Goal: Information Seeking & Learning: Understand process/instructions

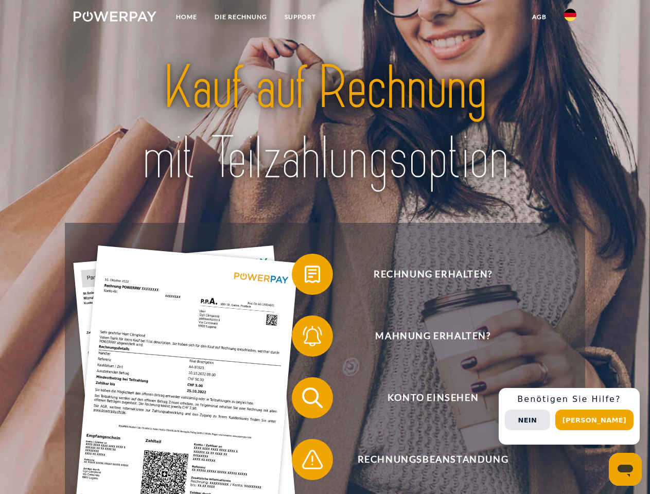
click at [115, 18] on img at bounding box center [115, 16] width 83 height 10
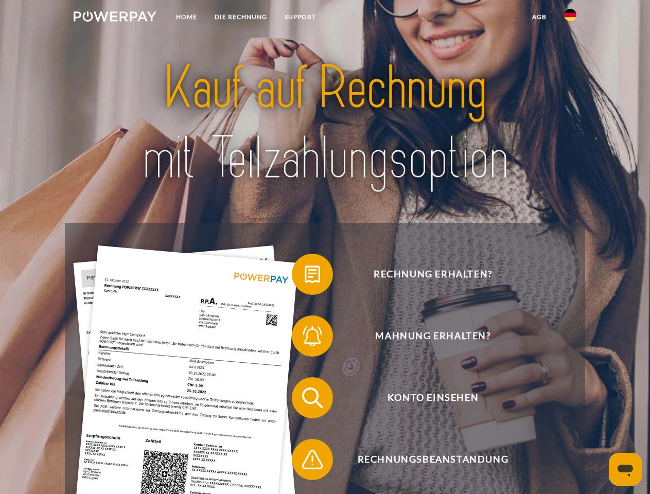
click at [570, 18] on img at bounding box center [570, 15] width 12 height 12
click at [539, 17] on link "agb" at bounding box center [539, 17] width 32 height 19
click at [305, 276] on span at bounding box center [296, 274] width 51 height 51
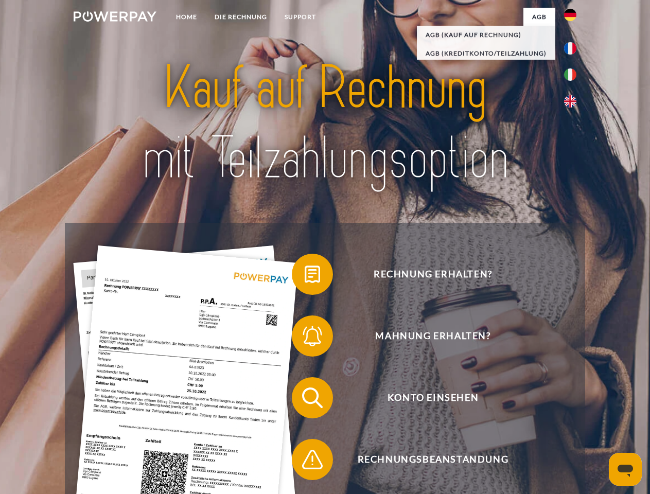
click at [305, 338] on span at bounding box center [296, 335] width 51 height 51
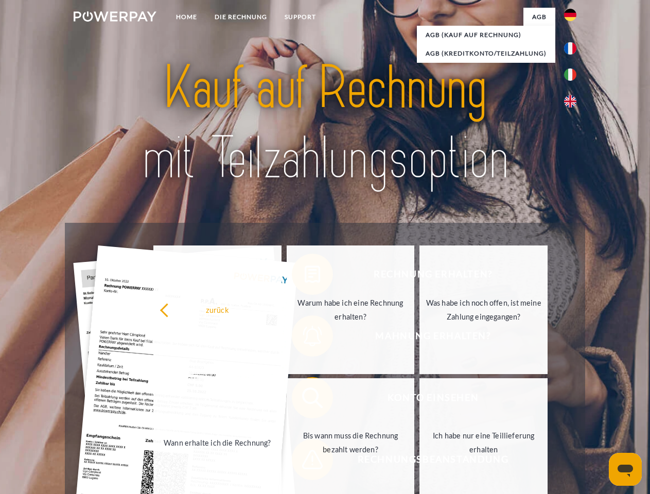
click at [305, 400] on link "Bis wann muss die Rechnung bezahlt werden?" at bounding box center [351, 442] width 128 height 129
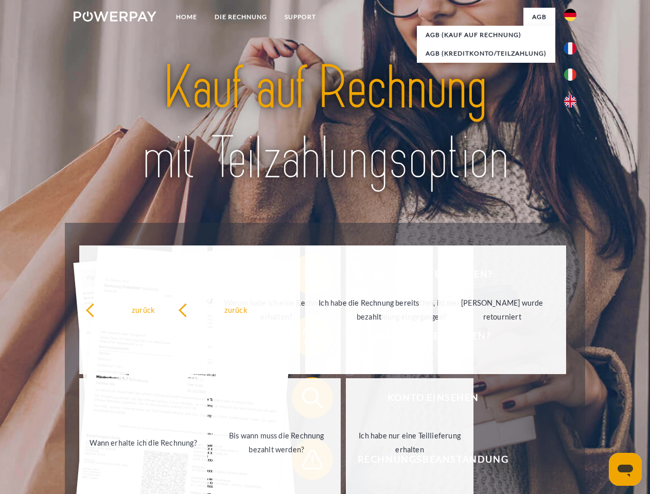
click at [305, 462] on span at bounding box center [296, 459] width 51 height 51
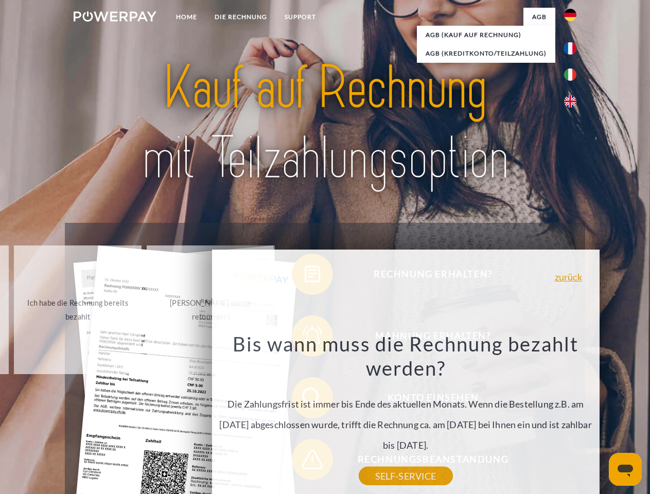
click at [573, 416] on div "Rechnung erhalten? Mahnung erhalten? Konto einsehen" at bounding box center [325, 429] width 520 height 412
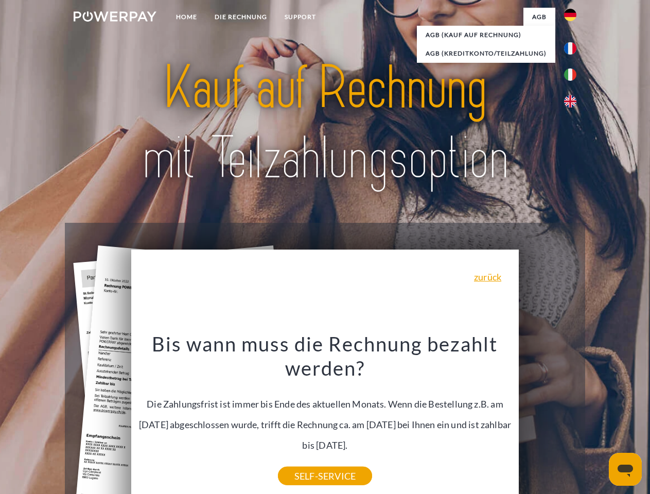
click at [547, 418] on span "Konto einsehen" at bounding box center [433, 397] width 252 height 41
click at [598, 420] on header "Home DIE RECHNUNG SUPPORT" at bounding box center [325, 355] width 650 height 711
